Goal: Use online tool/utility: Utilize a website feature to perform a specific function

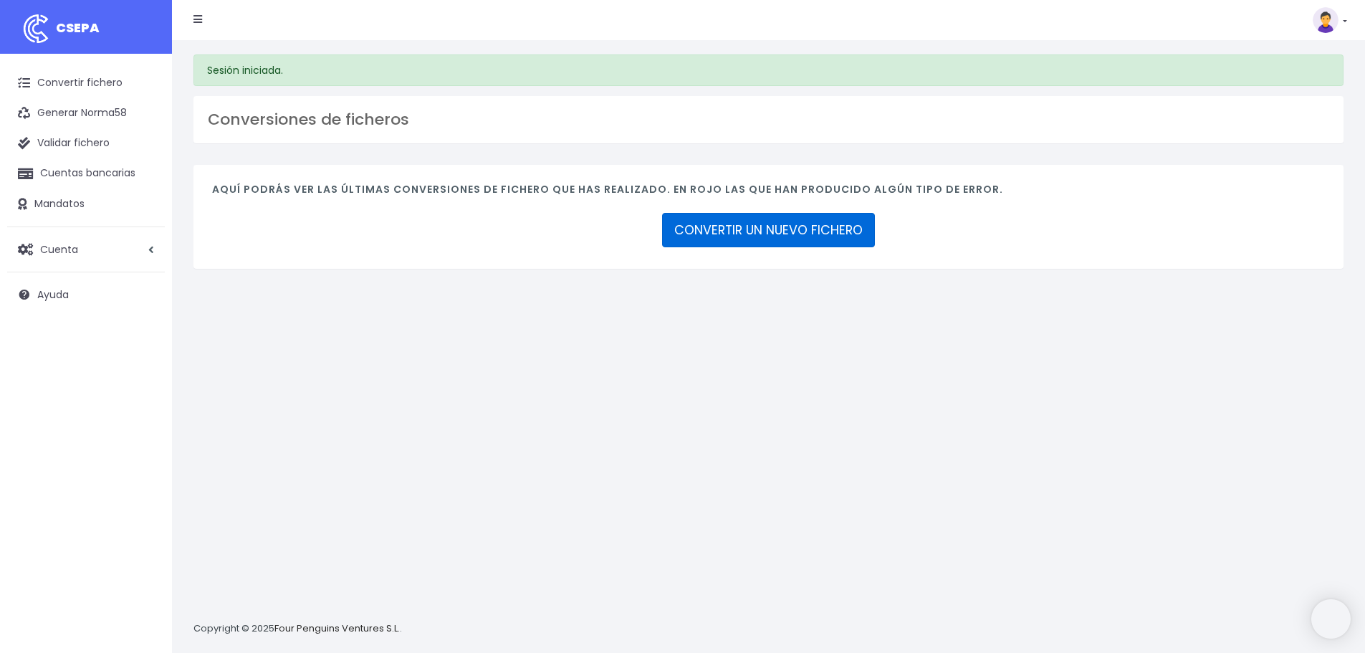
click at [809, 220] on link "CONVERTIR UN NUEVO FICHERO" at bounding box center [768, 230] width 213 height 34
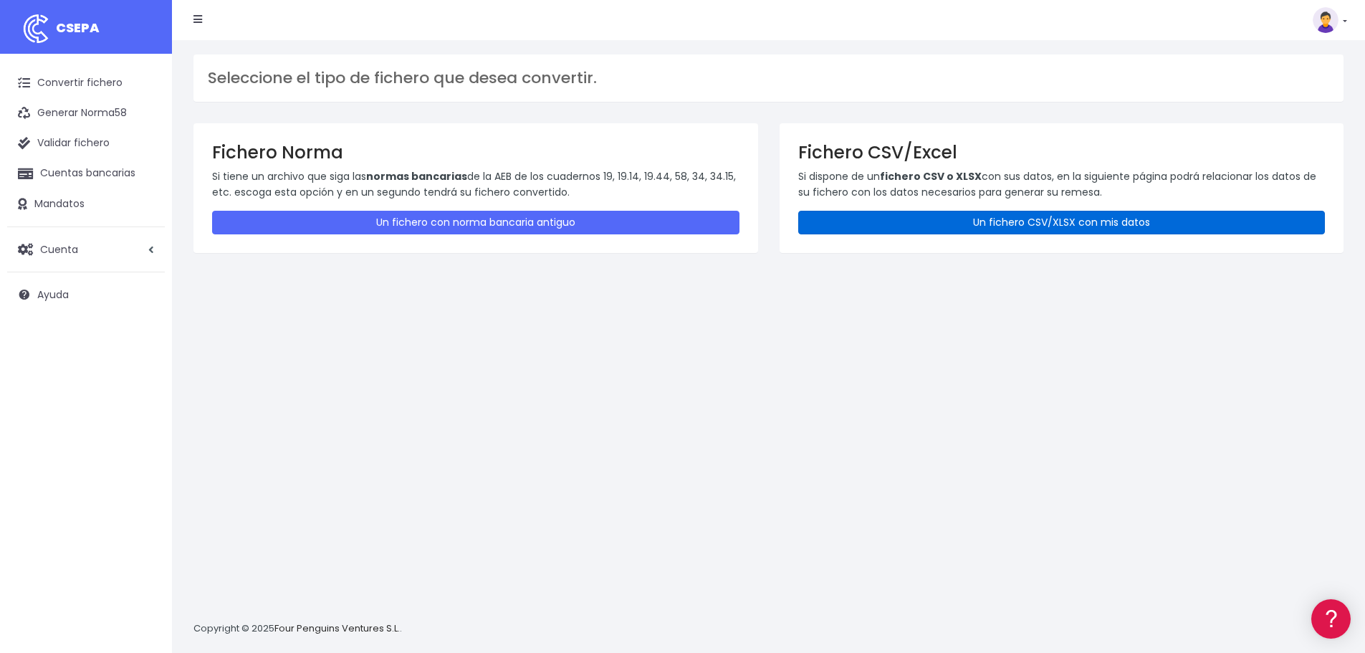
click at [1009, 222] on link "Un fichero CSV/XLSX con mis datos" at bounding box center [1061, 223] width 527 height 24
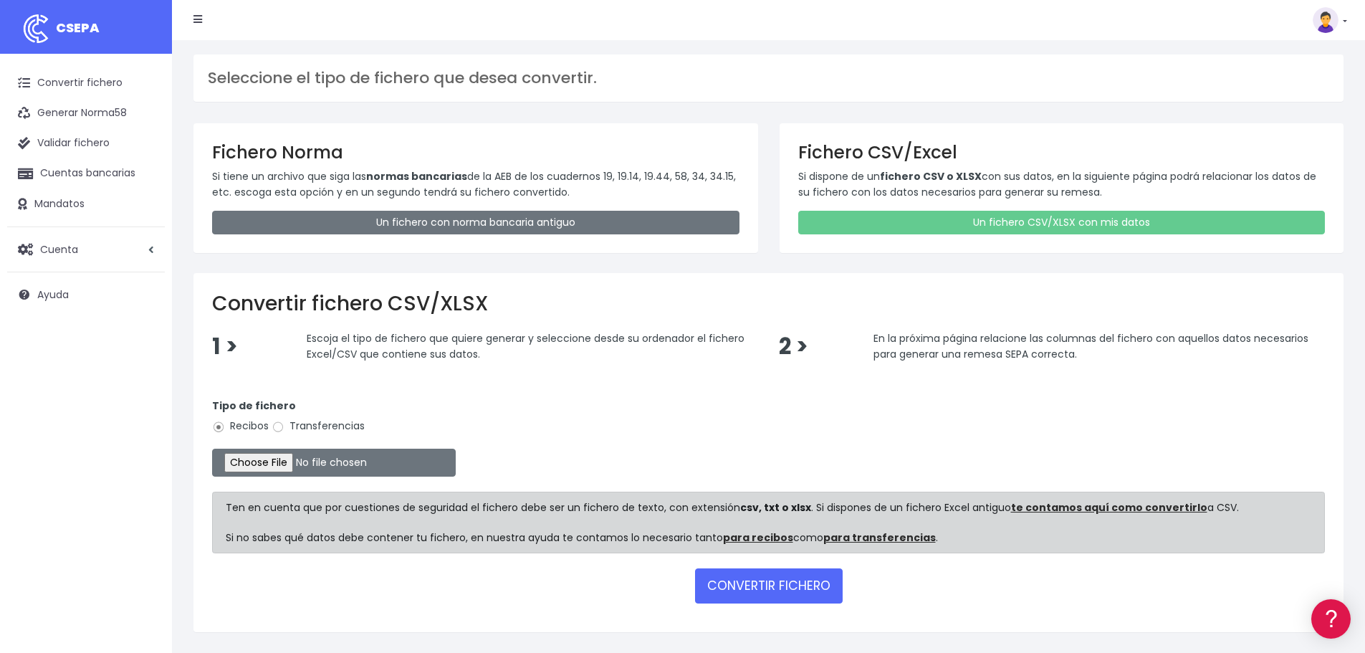
click at [345, 426] on label "Transferencias" at bounding box center [317, 425] width 93 height 15
click at [284, 426] on input "Transferencias" at bounding box center [277, 426] width 13 height 13
radio input "true"
click at [316, 462] on input "file" at bounding box center [334, 462] width 244 height 28
type input "C:\fakepath\deportes torrevieja septiembre.xlsx"
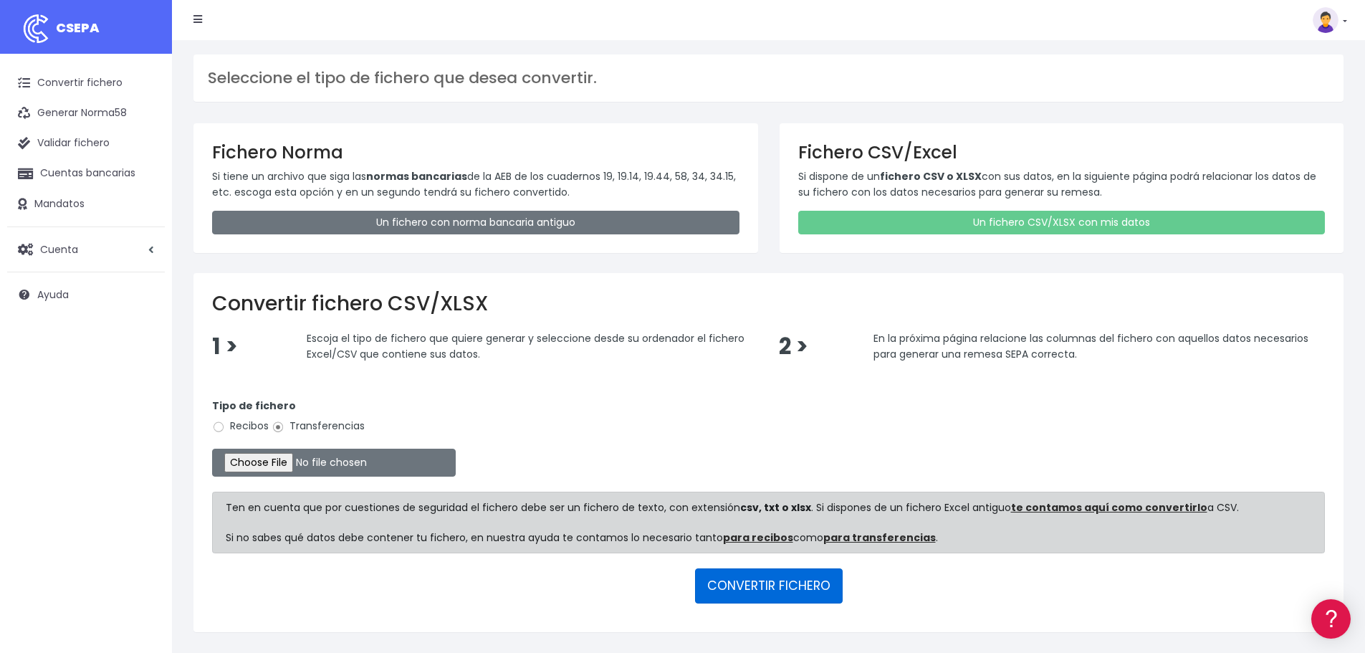
click at [809, 595] on button "CONVERTIR FICHERO" at bounding box center [769, 585] width 148 height 34
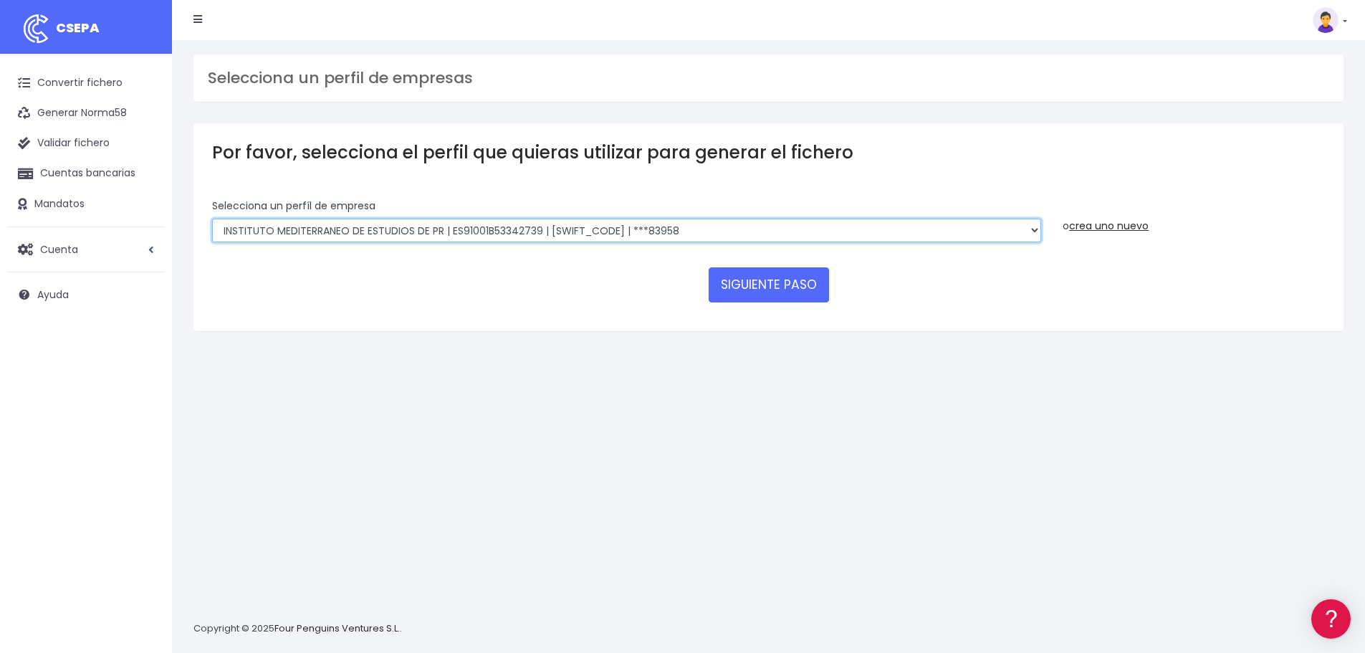
drag, startPoint x: 591, startPoint y: 230, endPoint x: 593, endPoint y: 239, distance: 8.9
click at [591, 230] on select "INSTITUTO MEDITERRANEO DE ESTUDIOS DE PR | ES91001B53342739 | BSCHESMMXXX | ***…" at bounding box center [626, 230] width 829 height 24
select select "2478"
click at [212, 218] on select "INSTITUTO MEDITERRANEO DE ESTUDIOS DE PR | ES91001B53342739 | BSCHESMMXXX | ***…" at bounding box center [626, 230] width 829 height 24
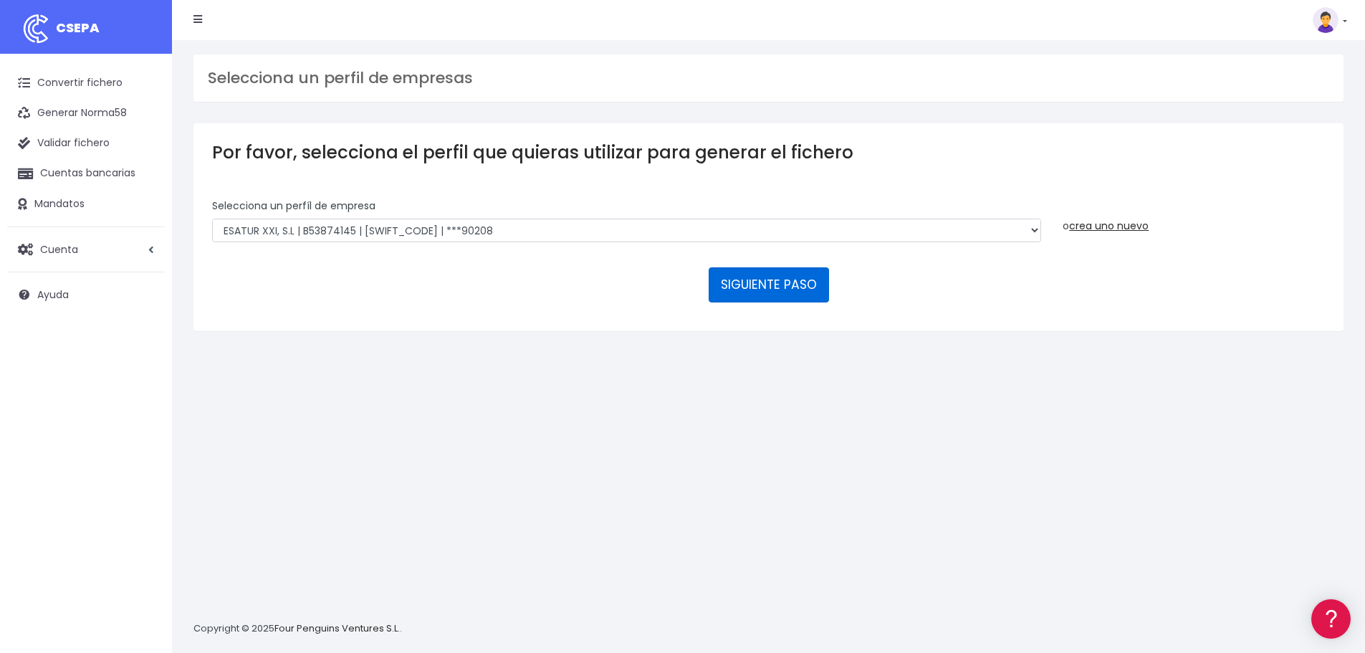
click at [741, 287] on button "SIGUIENTE PASO" at bounding box center [768, 284] width 120 height 34
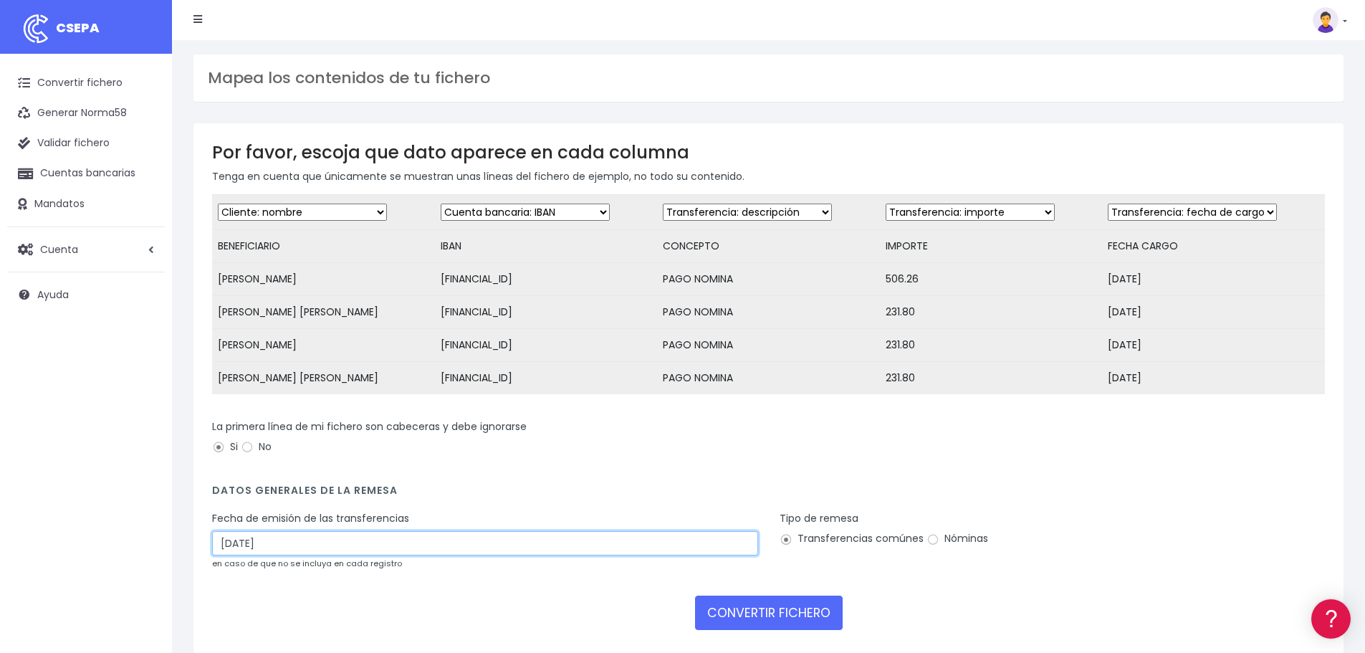
click at [274, 554] on input "[DATE]" at bounding box center [485, 543] width 546 height 24
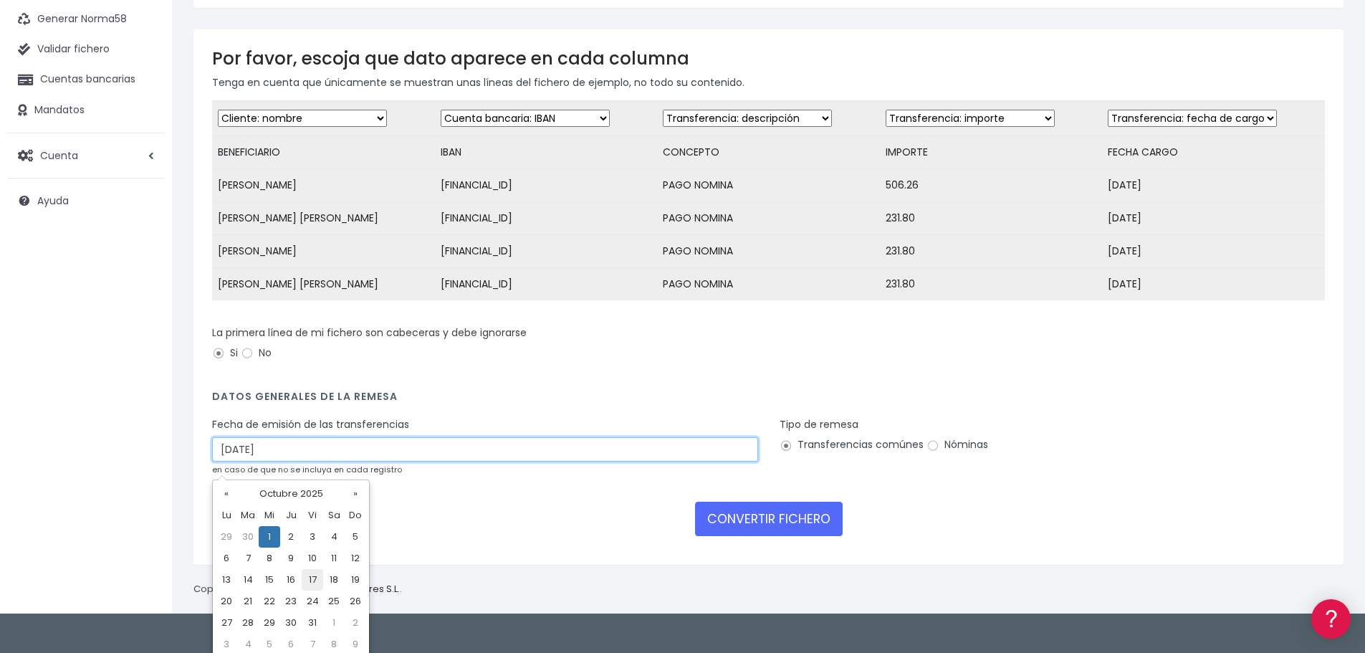
scroll to position [100, 0]
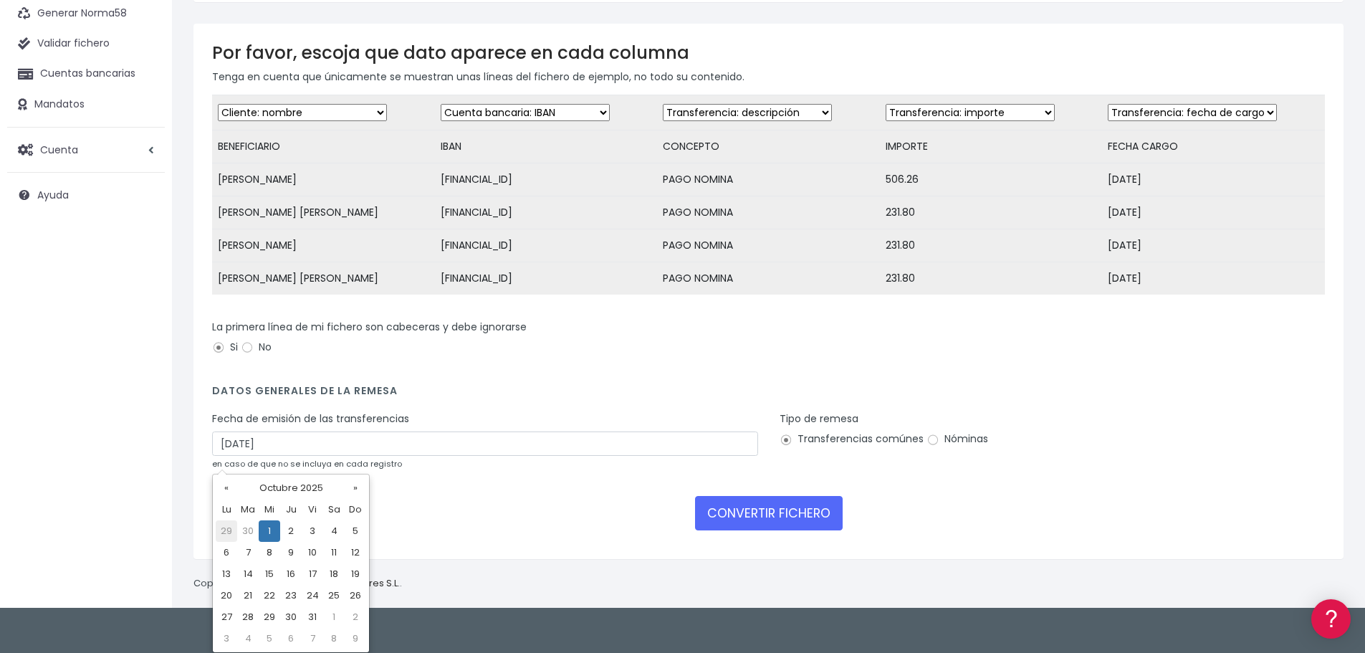
click at [228, 527] on td "29" at bounding box center [226, 530] width 21 height 21
type input "29/09/2025"
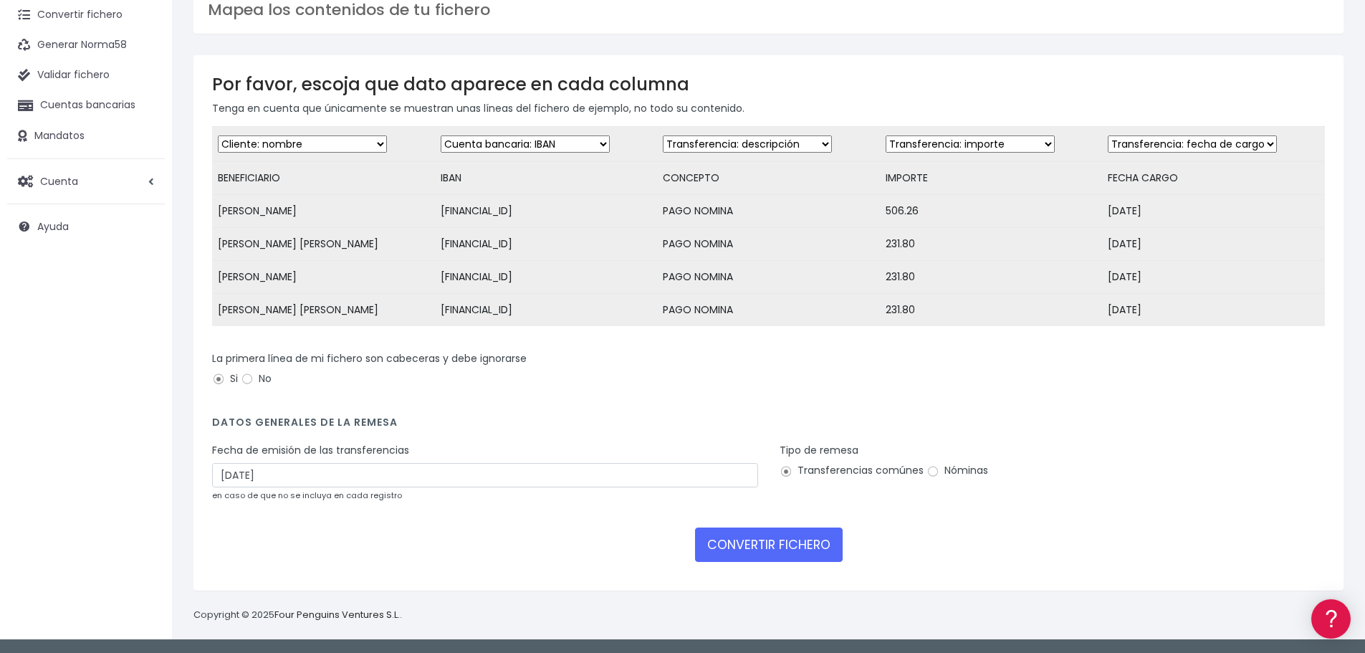
scroll to position [79, 0]
click at [938, 472] on label "Nóminas" at bounding box center [957, 470] width 62 height 15
click at [938, 472] on input "Nóminas" at bounding box center [932, 471] width 13 height 13
radio input "true"
click at [771, 545] on button "CONVERTIR FICHERO" at bounding box center [769, 544] width 148 height 34
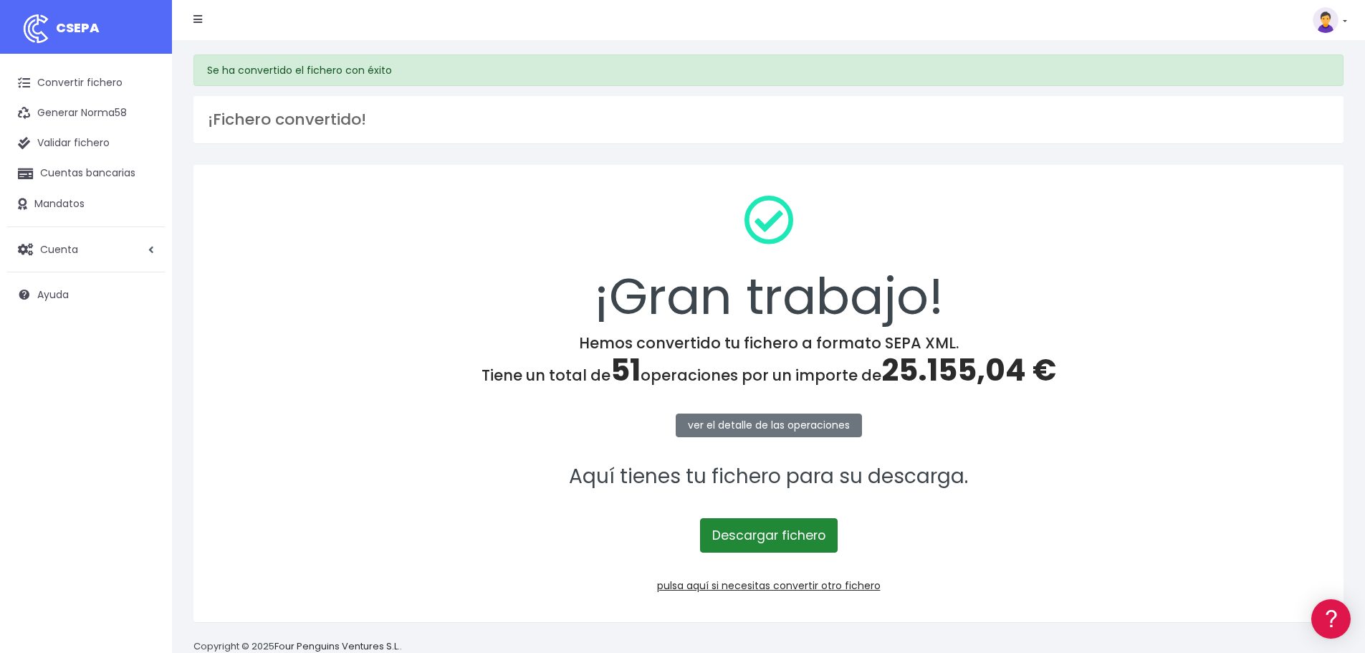
click at [766, 544] on link "Descargar fichero" at bounding box center [769, 535] width 138 height 34
click at [831, 585] on link "pulsa aquí si necesitas convertir otro fichero" at bounding box center [768, 585] width 223 height 14
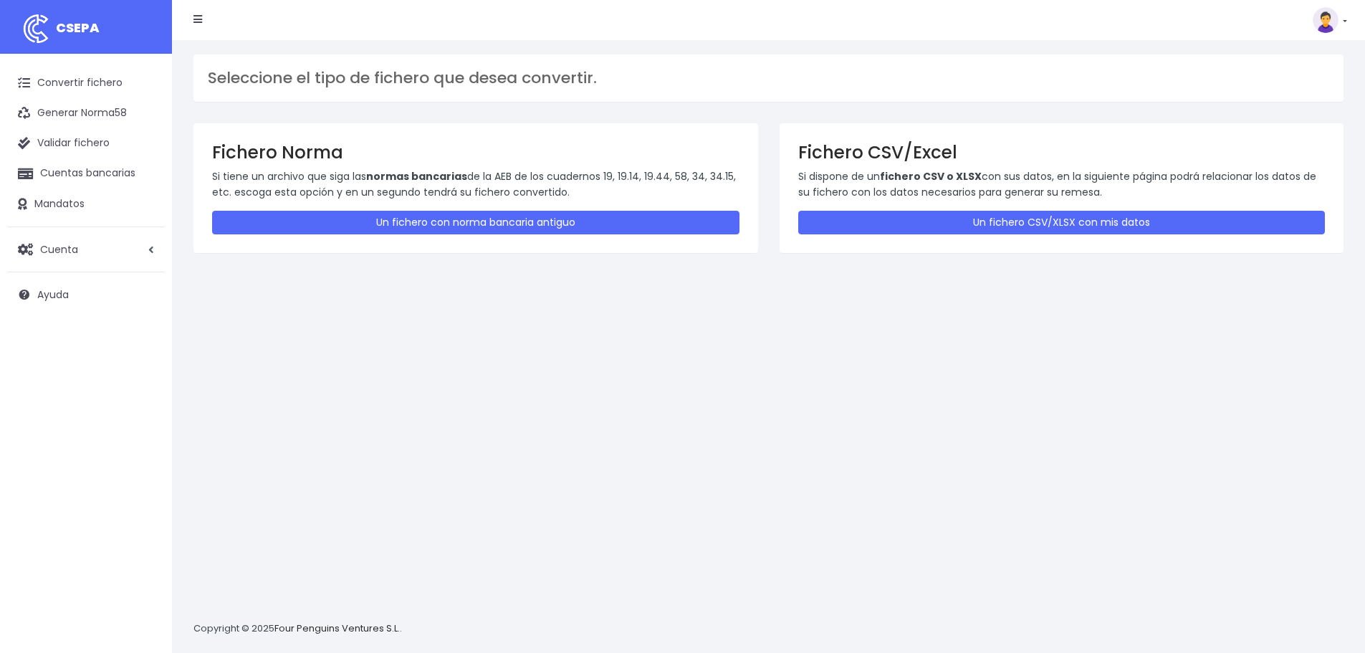
click at [900, 205] on div "Fichero CSV/Excel Si dispone de un fichero CSV o XLSX con sus datos, en la sigu…" at bounding box center [1061, 187] width 564 height 129
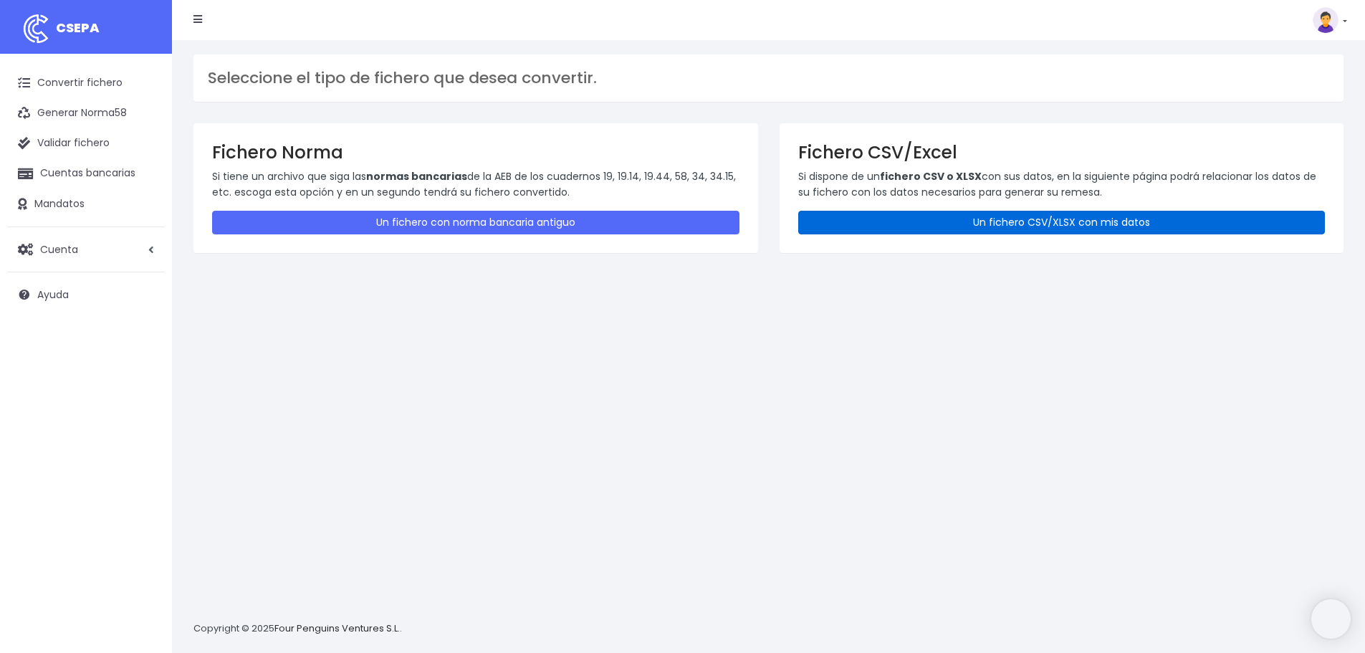
click at [898, 222] on link "Un fichero CSV/XLSX con mis datos" at bounding box center [1061, 223] width 527 height 24
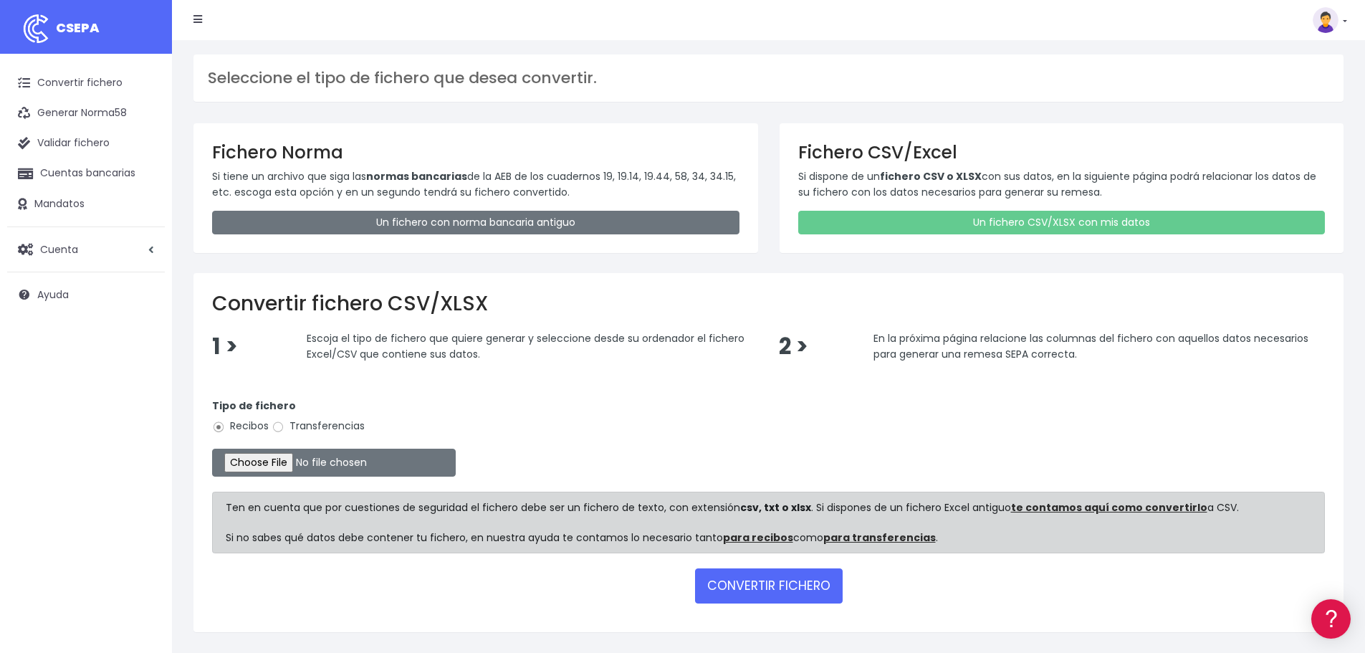
drag, startPoint x: 288, startPoint y: 424, endPoint x: 298, endPoint y: 434, distance: 14.2
click at [291, 426] on label "Transferencias" at bounding box center [317, 425] width 93 height 15
click at [304, 470] on input "file" at bounding box center [334, 462] width 244 height 28
click at [276, 427] on input "Transferencias" at bounding box center [277, 426] width 13 height 13
radio input "true"
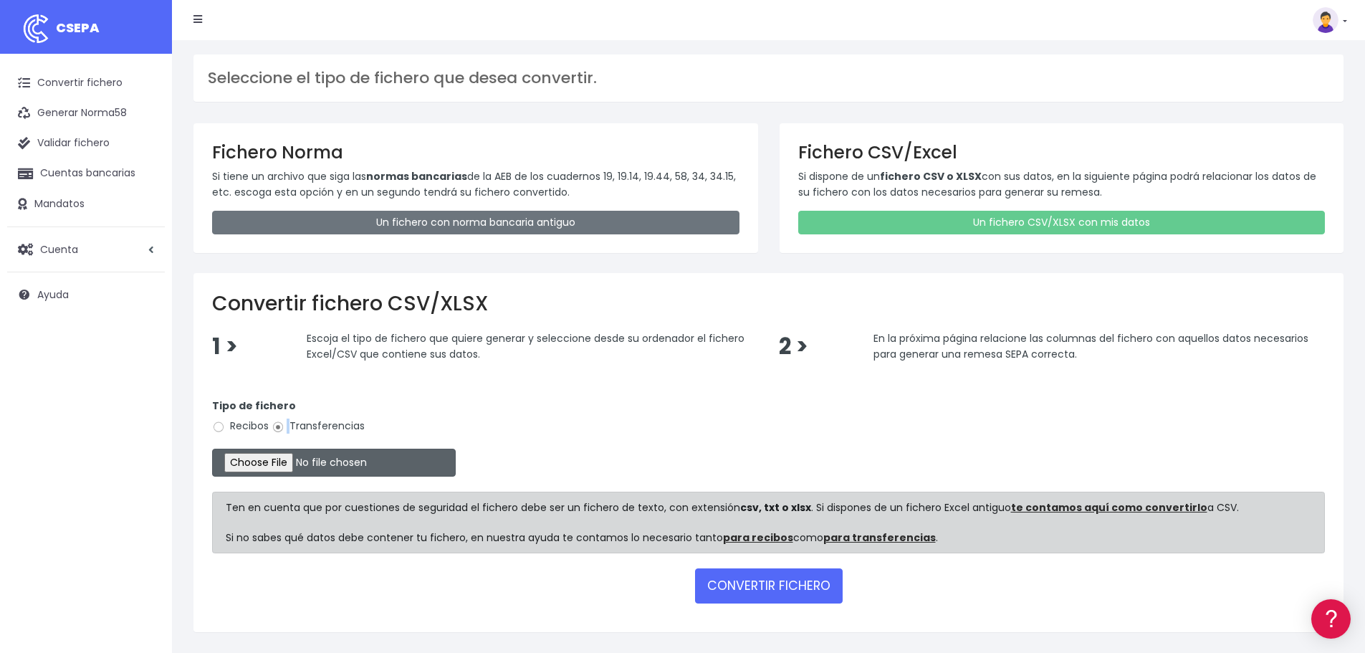
click at [294, 470] on input "file" at bounding box center [334, 462] width 244 height 28
type input "C:\fakepath\pago nominas varias septiembre.xlsx"
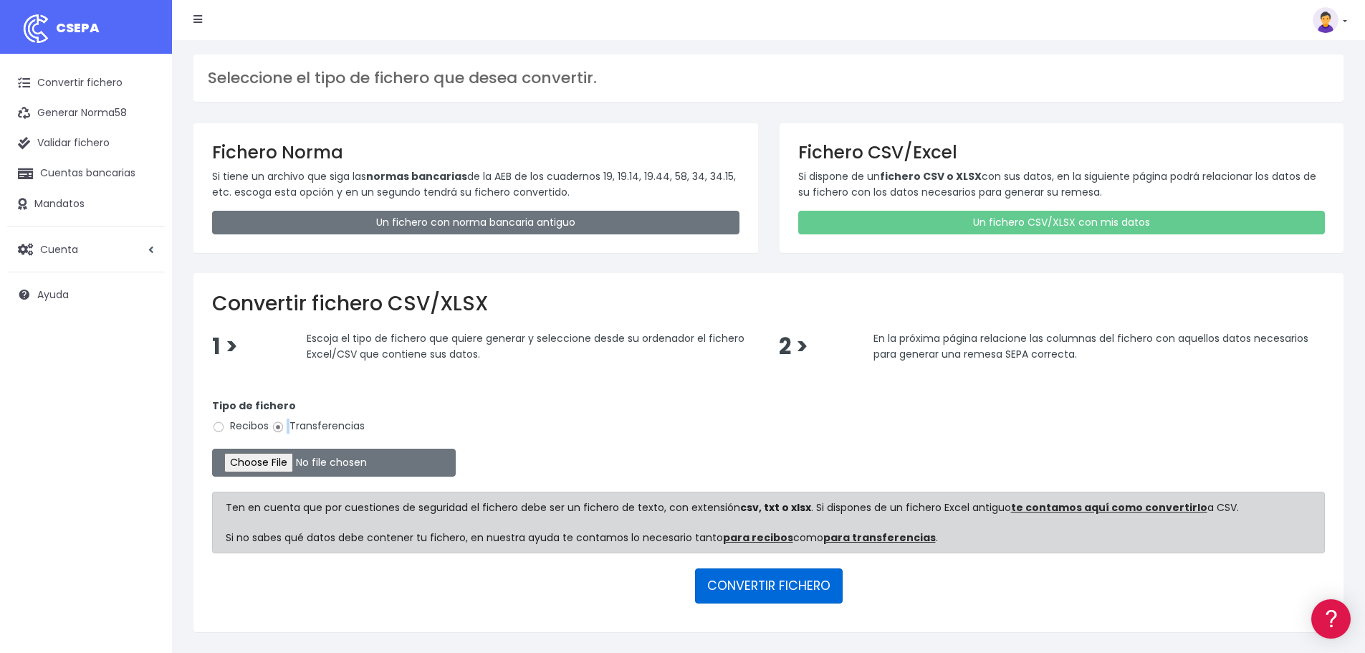
click at [761, 583] on button "CONVERTIR FICHERO" at bounding box center [769, 585] width 148 height 34
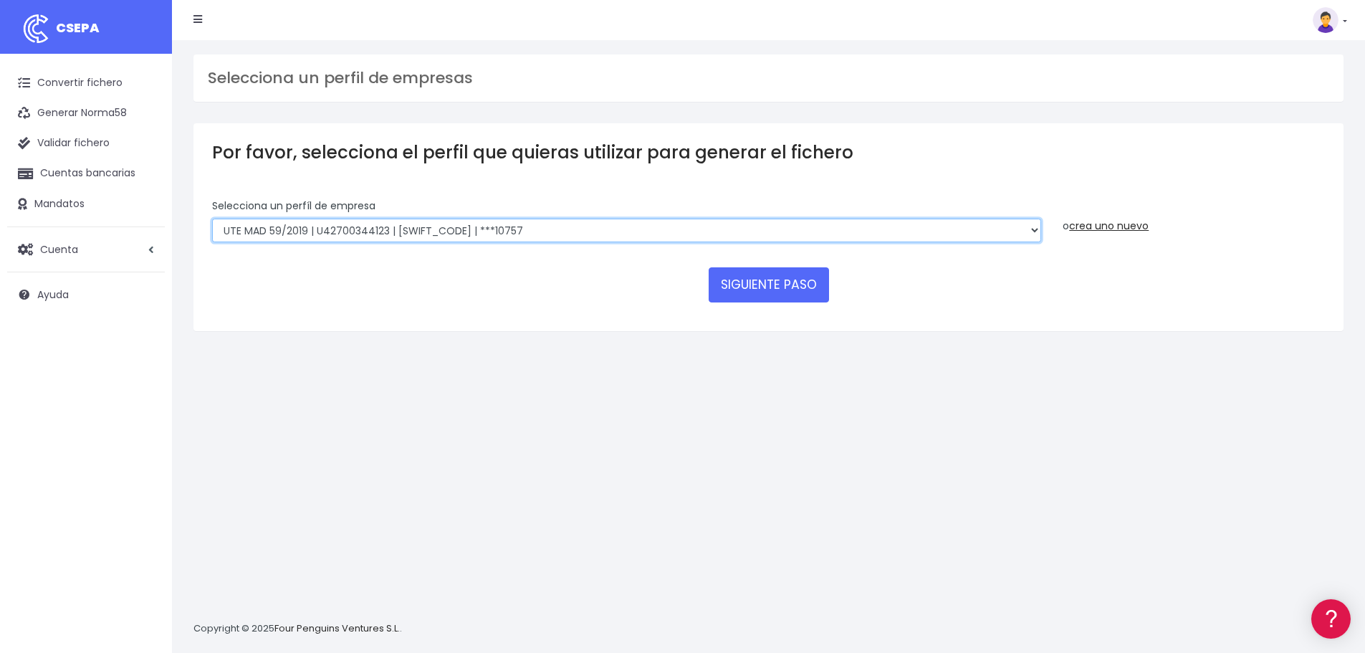
click at [431, 226] on select "INSTITUTO MEDITERRANEO DE ESTUDIOS DE PR | ES91001B53342739 | BSCHESMMXXX | ***…" at bounding box center [626, 230] width 829 height 24
select select "2478"
click at [212, 218] on select "INSTITUTO MEDITERRANEO DE ESTUDIOS DE PR | ES91001B53342739 | BSCHESMMXXX | ***…" at bounding box center [626, 230] width 829 height 24
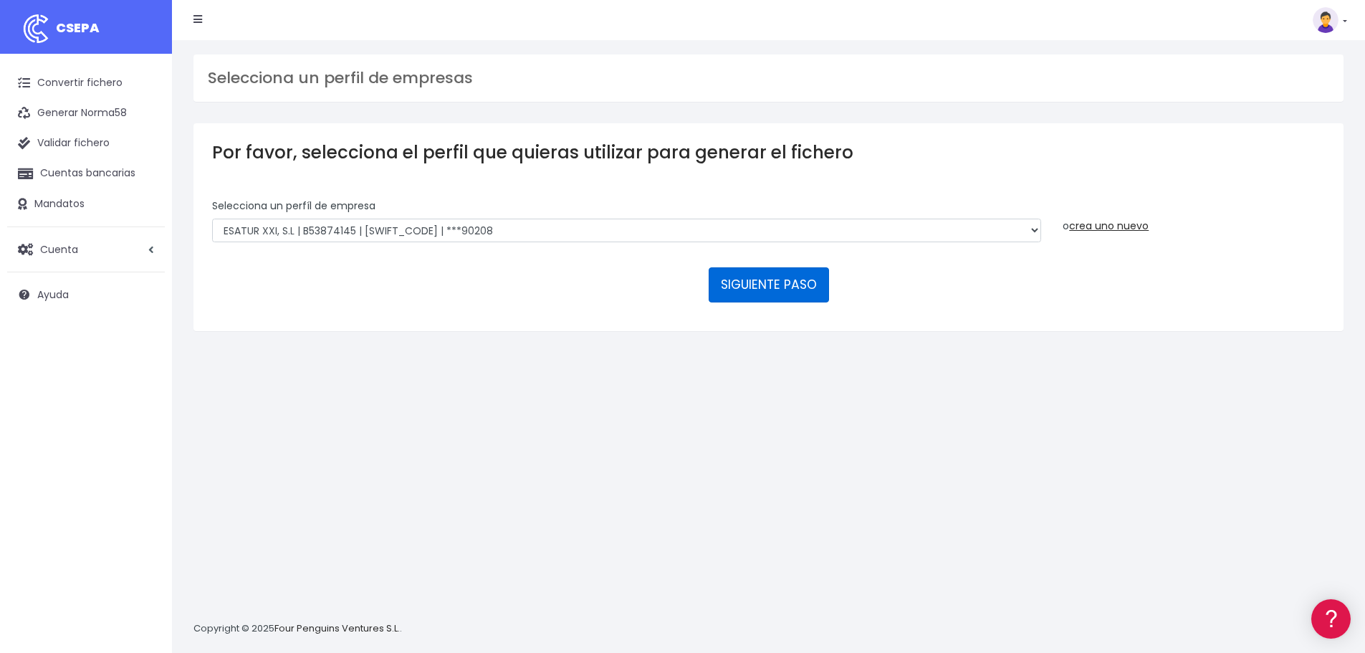
click at [796, 281] on button "SIGUIENTE PASO" at bounding box center [768, 284] width 120 height 34
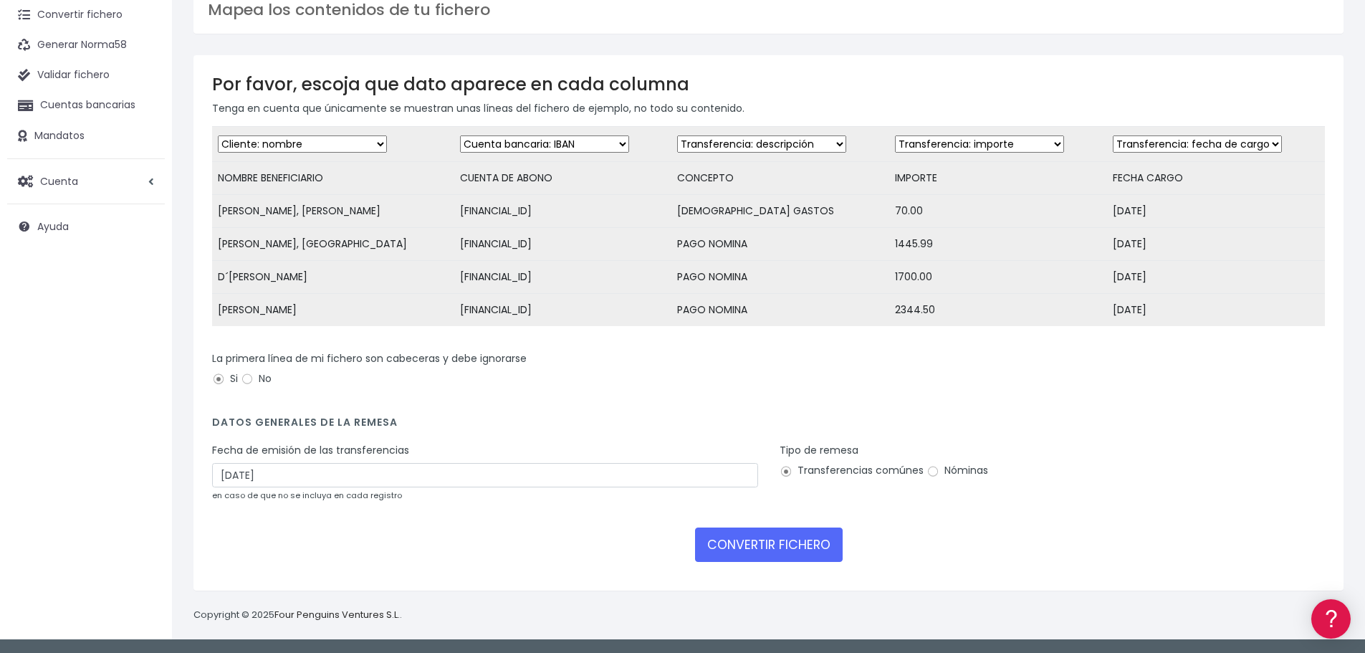
scroll to position [79, 0]
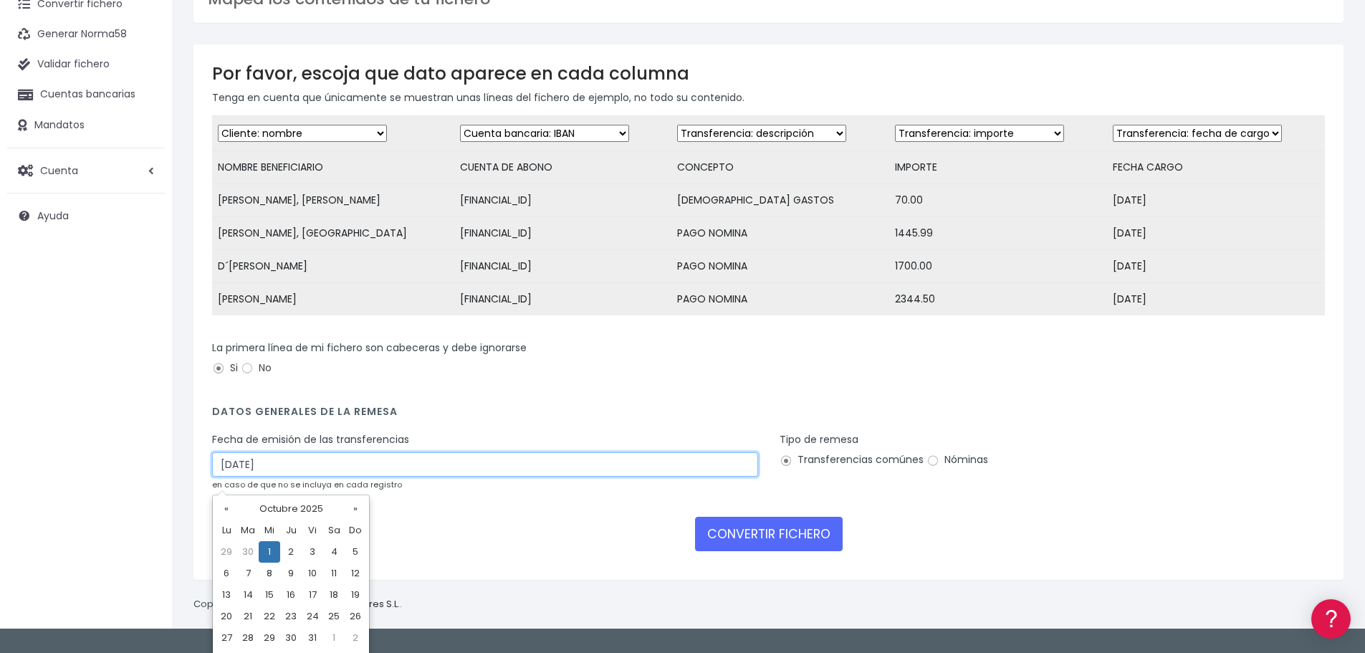
click at [276, 476] on input "01/10/2025" at bounding box center [485, 464] width 546 height 24
drag, startPoint x: 226, startPoint y: 554, endPoint x: 466, endPoint y: 553, distance: 239.2
click at [228, 553] on td "29" at bounding box center [226, 551] width 21 height 21
type input "29/09/2025"
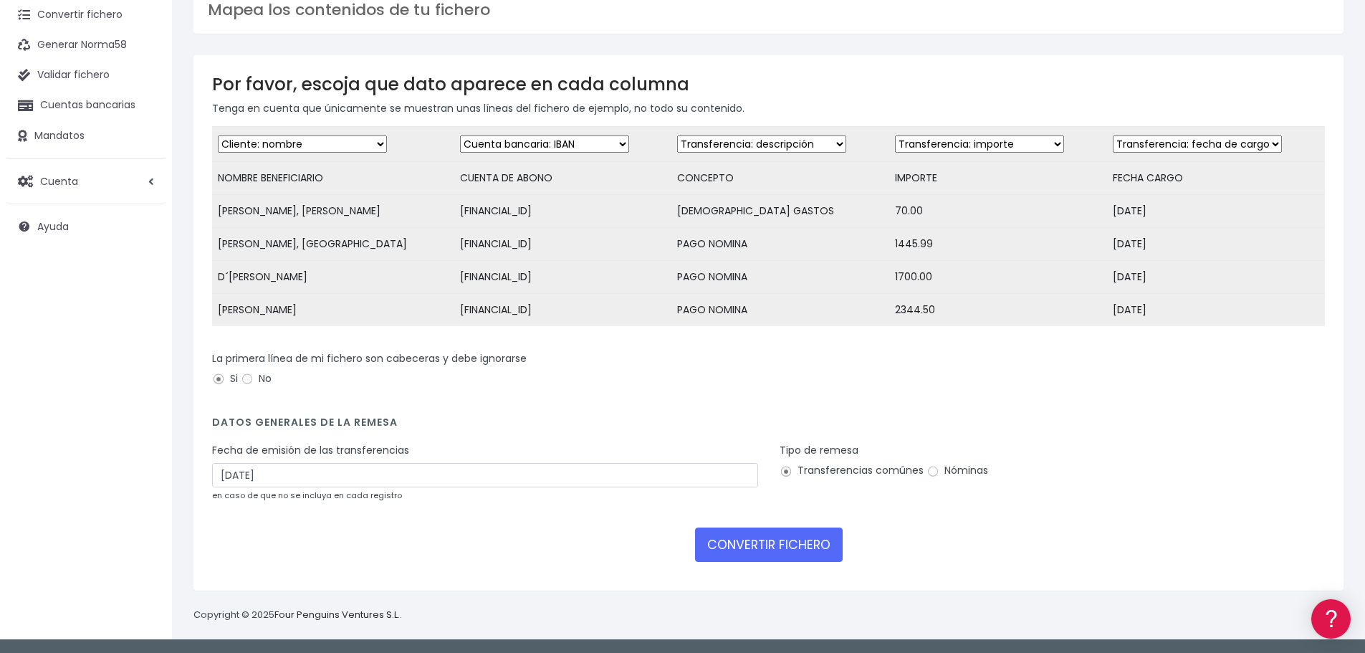
click at [971, 465] on label "Nóminas" at bounding box center [957, 470] width 62 height 15
click at [939, 465] on input "Nóminas" at bounding box center [932, 471] width 13 height 13
radio input "true"
click at [767, 544] on button "CONVERTIR FICHERO" at bounding box center [769, 544] width 148 height 34
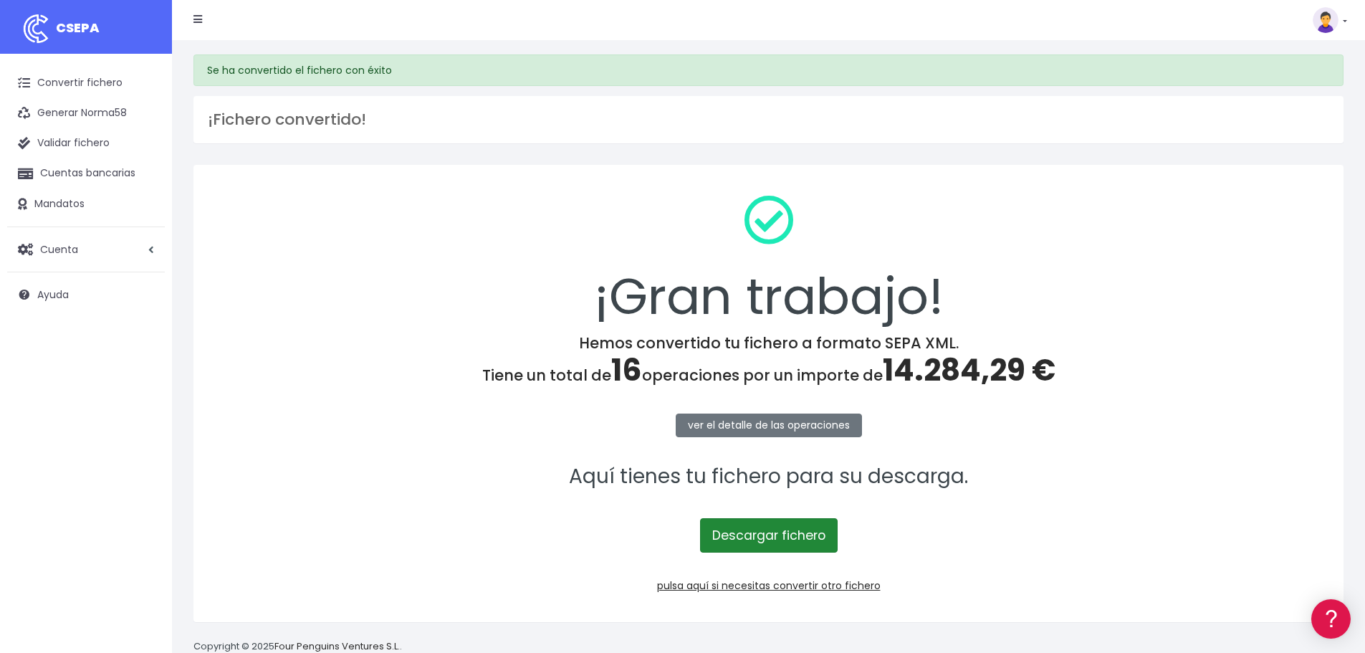
drag, startPoint x: 0, startPoint y: 0, endPoint x: 767, endPoint y: 544, distance: 940.3
click at [767, 544] on link "Descargar fichero" at bounding box center [769, 535] width 138 height 34
click at [847, 584] on link "pulsa aquí si necesitas convertir otro fichero" at bounding box center [768, 585] width 223 height 14
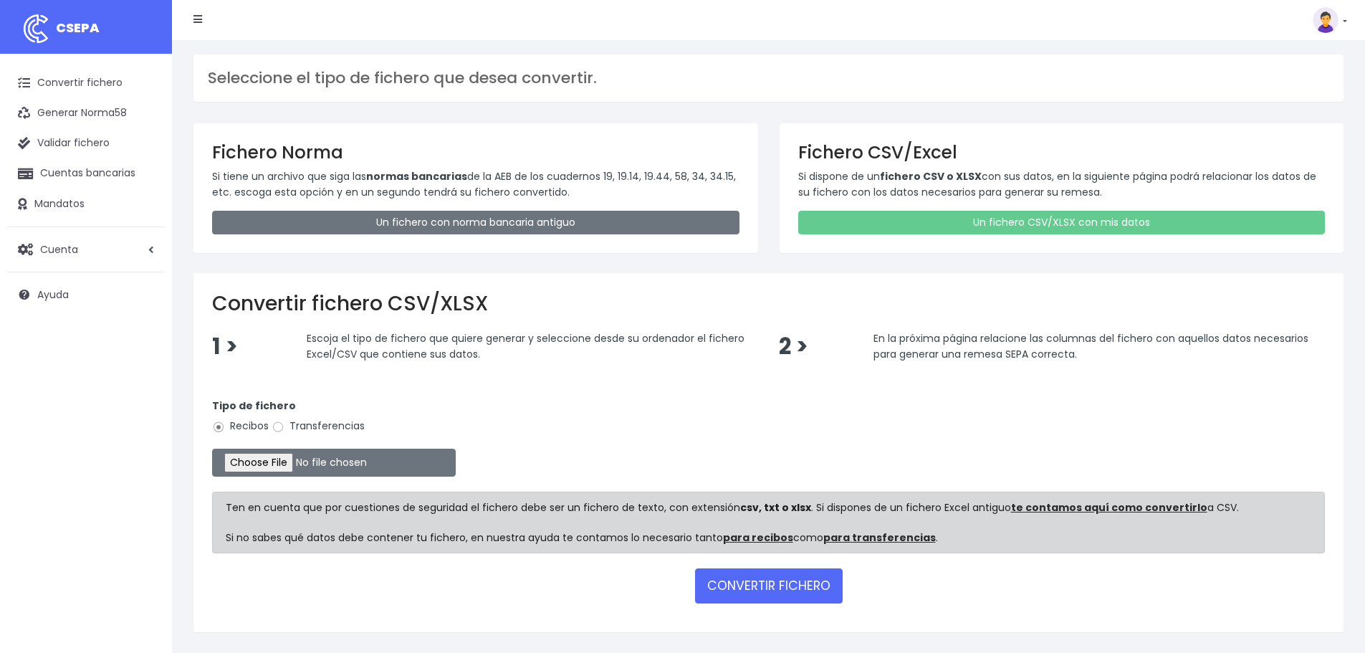
click at [302, 426] on label "Transferencias" at bounding box center [317, 425] width 93 height 15
click at [284, 426] on input "Transferencias" at bounding box center [277, 426] width 13 height 13
radio input "true"
click at [319, 466] on input "file" at bounding box center [334, 462] width 244 height 28
type input "C:\fakepath\pago nominas varias septiembre.xlsx"
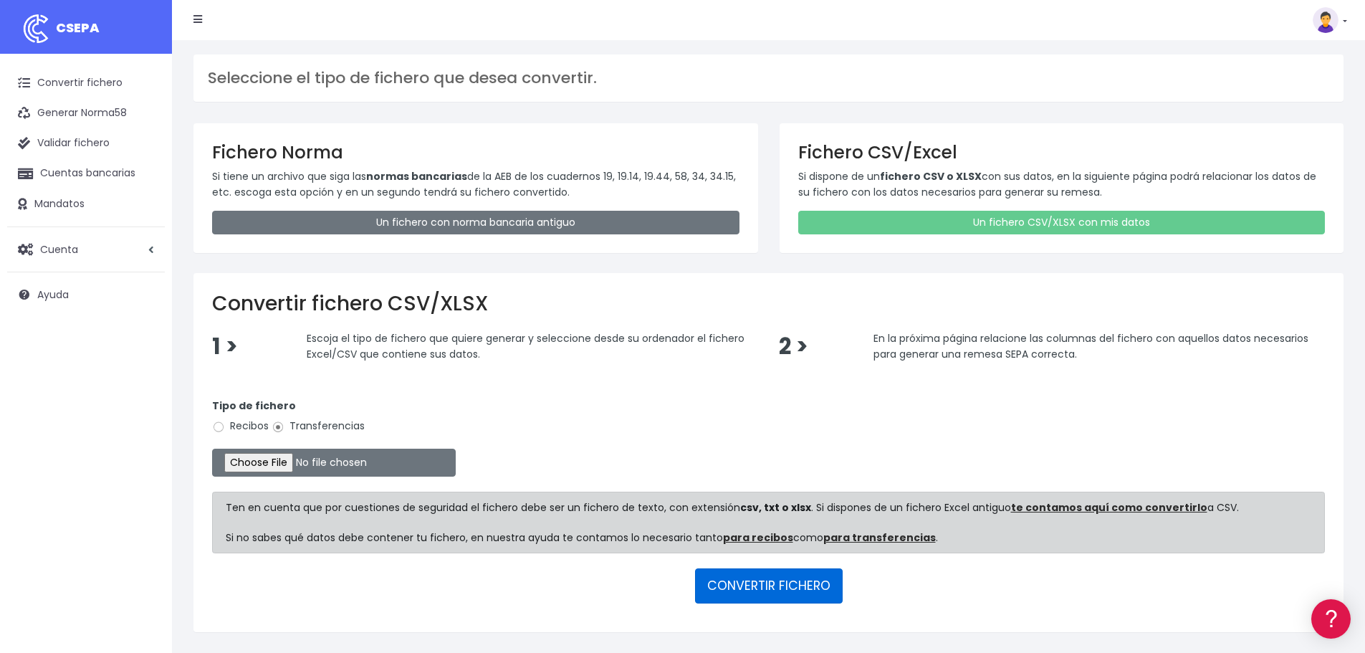
click at [805, 592] on button "CONVERTIR FICHERO" at bounding box center [769, 585] width 148 height 34
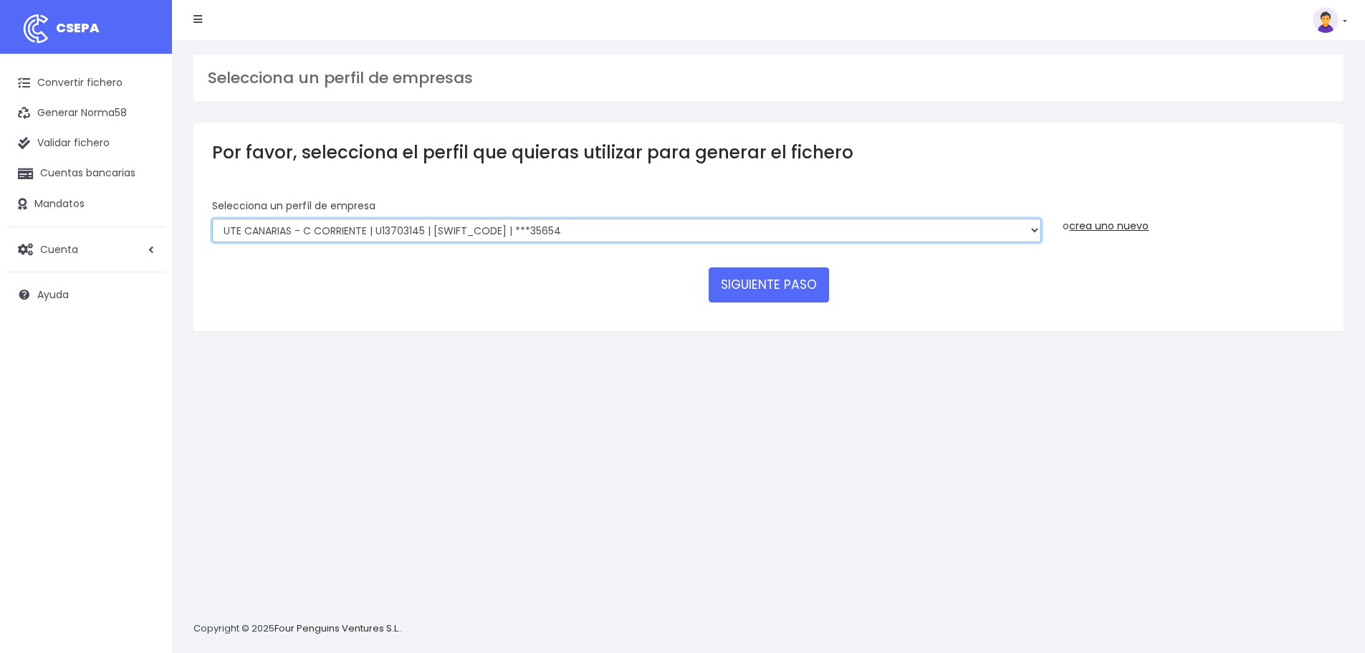
click at [624, 223] on select "INSTITUTO MEDITERRANEO DE ESTUDIOS DE PR | ES91001B53342739 | [SWIFT_CODE] | **…" at bounding box center [626, 230] width 829 height 24
select select "2478"
click at [212, 218] on select "INSTITUTO MEDITERRANEO DE ESTUDIOS DE PR | ES91001B53342739 | [SWIFT_CODE] | **…" at bounding box center [626, 230] width 829 height 24
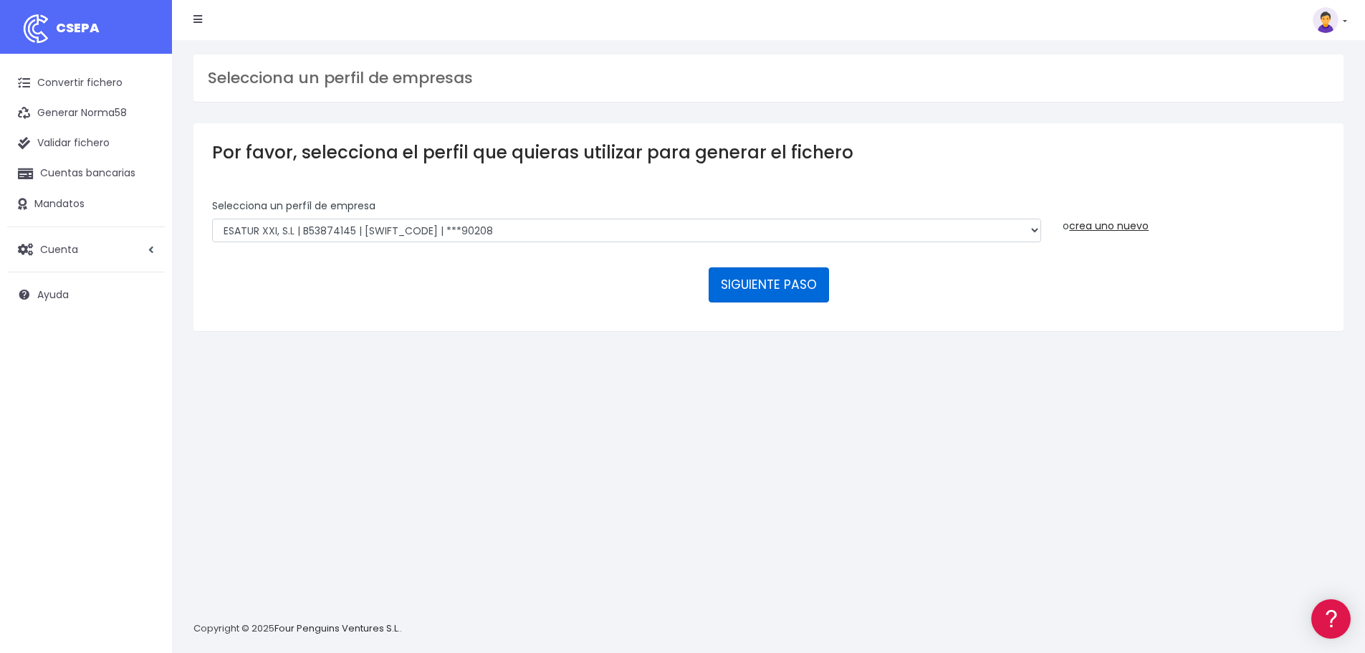
click at [784, 290] on button "SIGUIENTE PASO" at bounding box center [768, 284] width 120 height 34
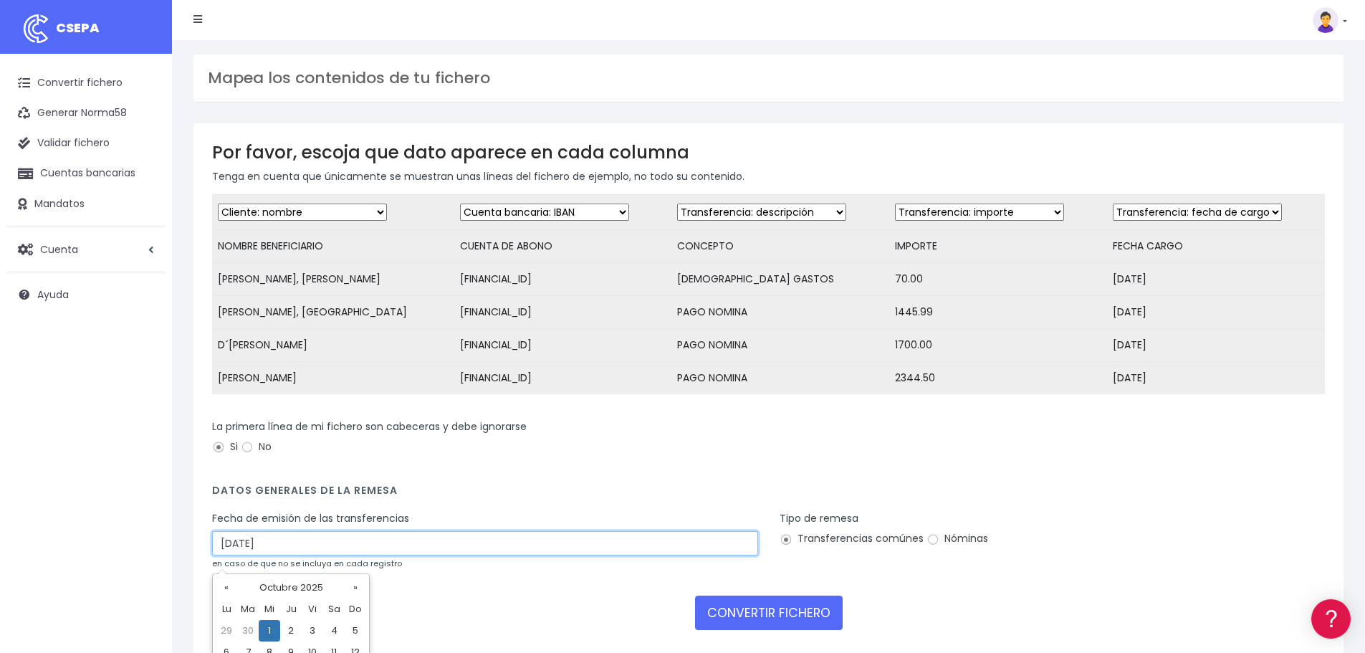
click at [597, 555] on input "[DATE]" at bounding box center [485, 543] width 546 height 24
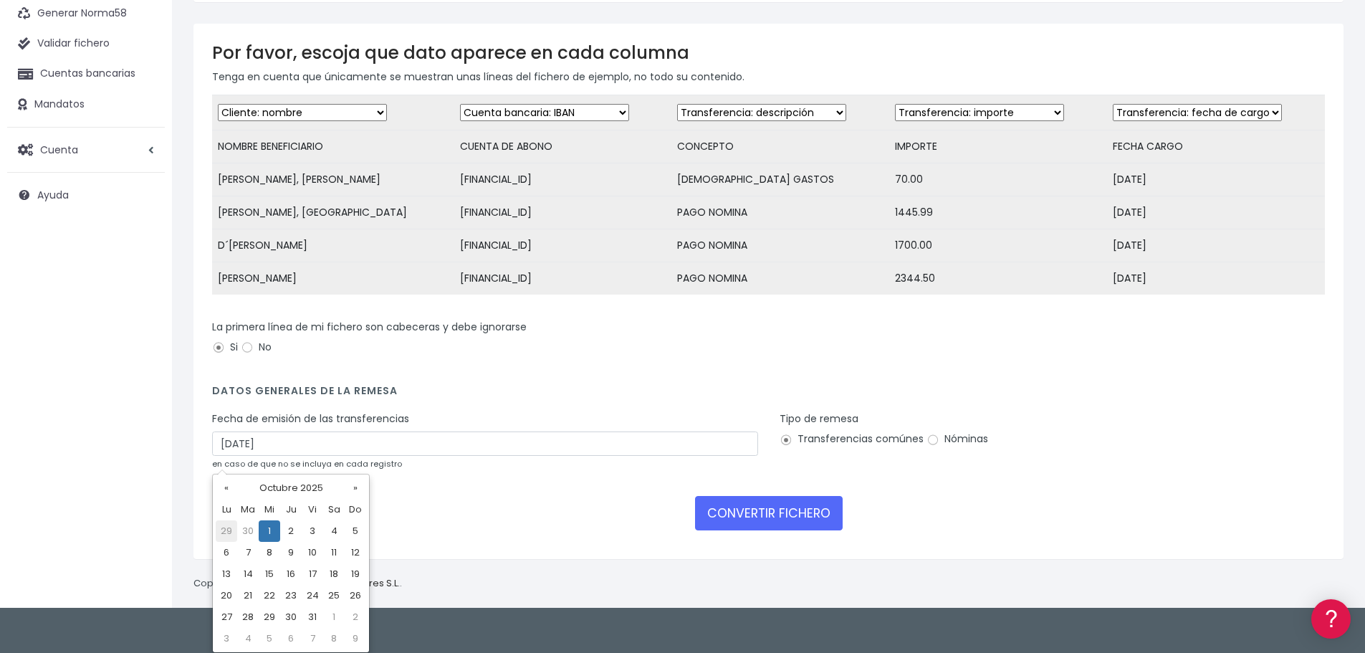
click at [227, 528] on td "29" at bounding box center [226, 530] width 21 height 21
type input "[DATE]"
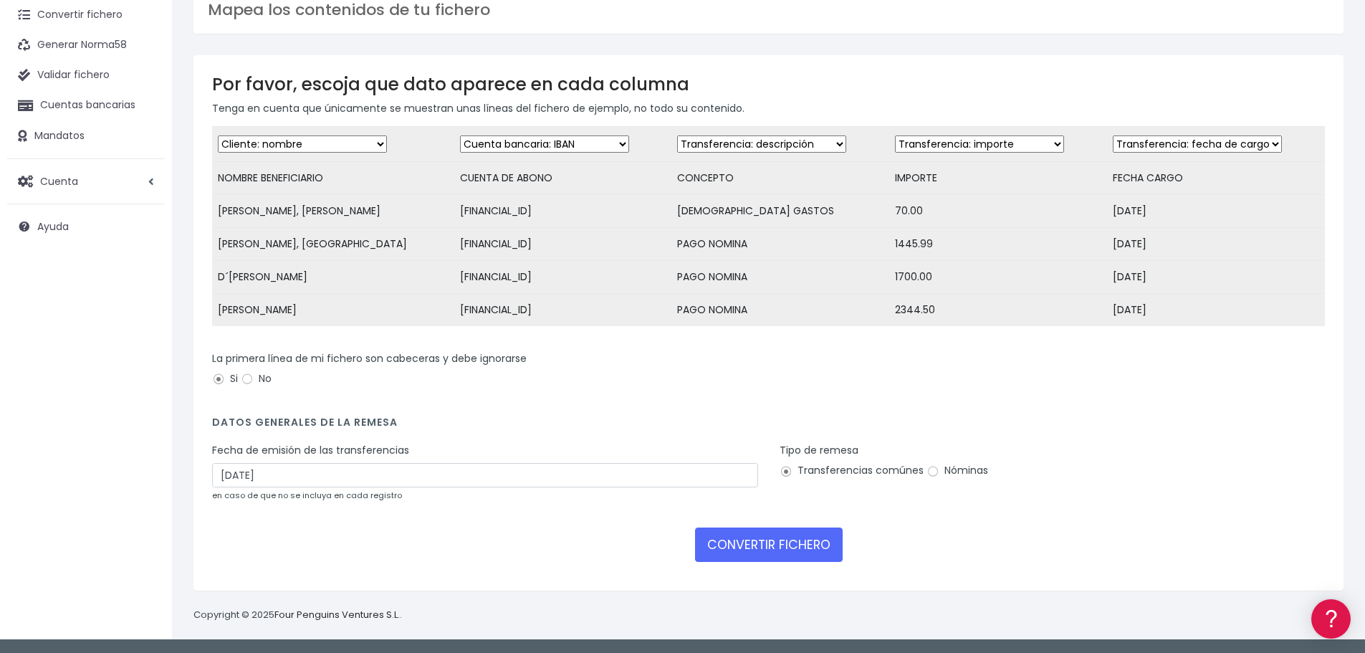
scroll to position [79, 0]
click at [957, 473] on label "Nóminas" at bounding box center [957, 470] width 62 height 15
click at [939, 473] on input "Nóminas" at bounding box center [932, 471] width 13 height 13
radio input "true"
click at [814, 556] on button "CONVERTIR FICHERO" at bounding box center [769, 544] width 148 height 34
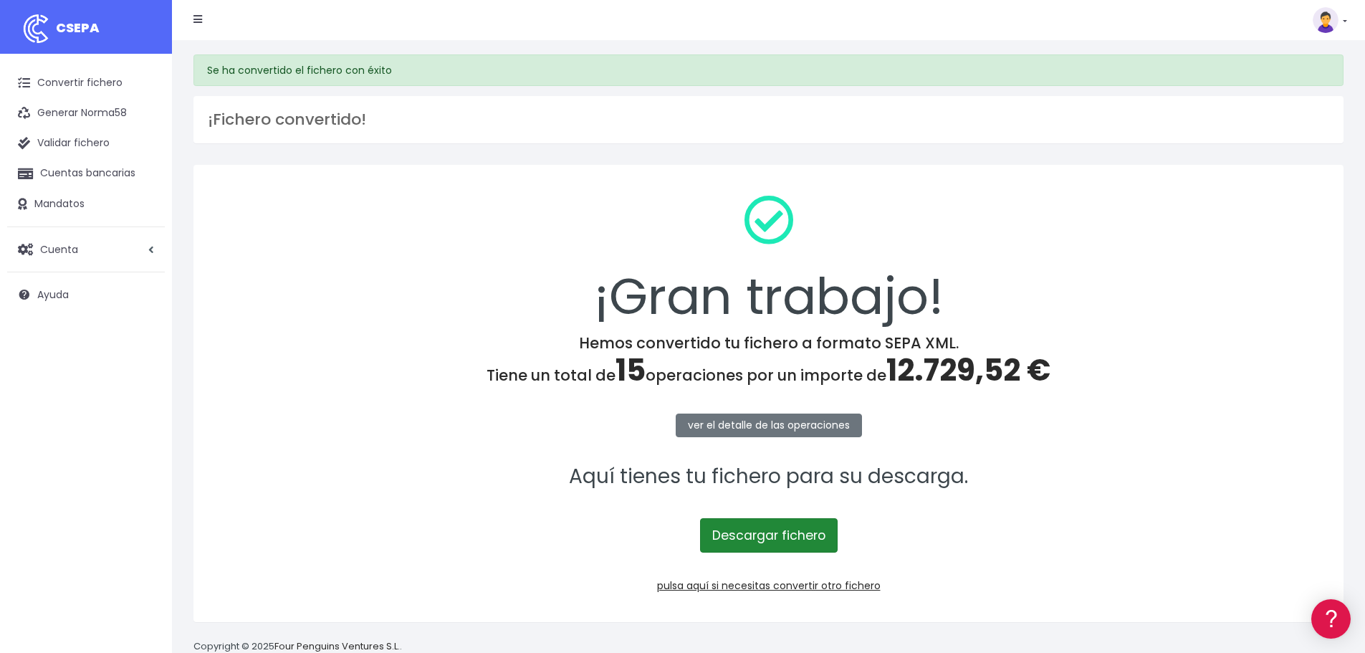
click at [807, 531] on link "Descargar fichero" at bounding box center [769, 535] width 138 height 34
